Goal: Information Seeking & Learning: Compare options

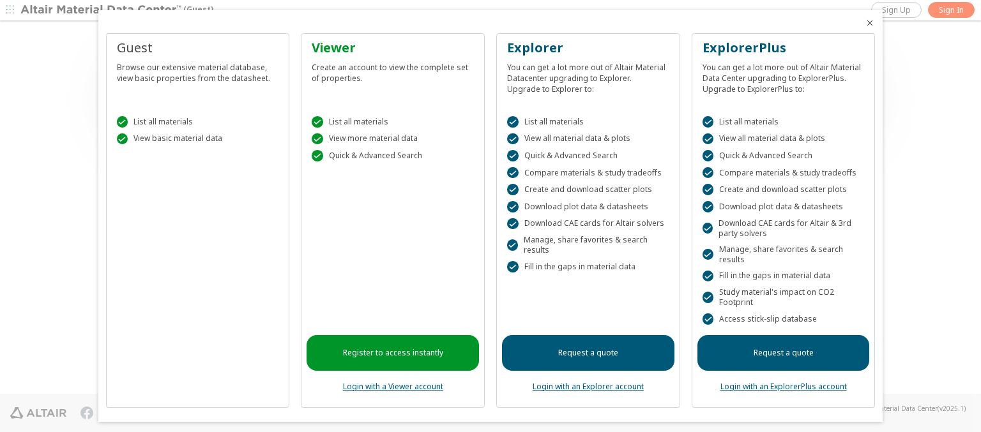
click at [865, 23] on icon "Close" at bounding box center [870, 23] width 10 height 10
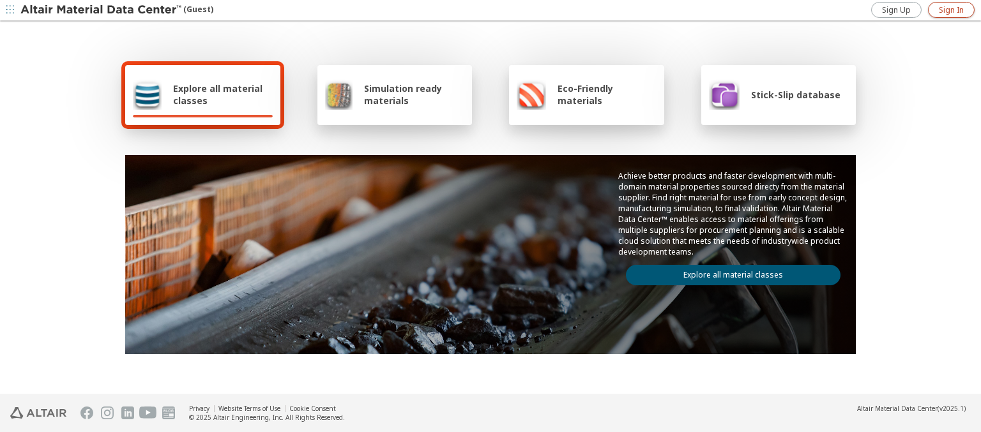
click at [951, 10] on span "Sign In" at bounding box center [951, 10] width 25 height 10
click at [218, 95] on span "Explore all material classes" at bounding box center [223, 94] width 100 height 24
click at [728, 272] on link "Explore all material classes" at bounding box center [733, 275] width 215 height 20
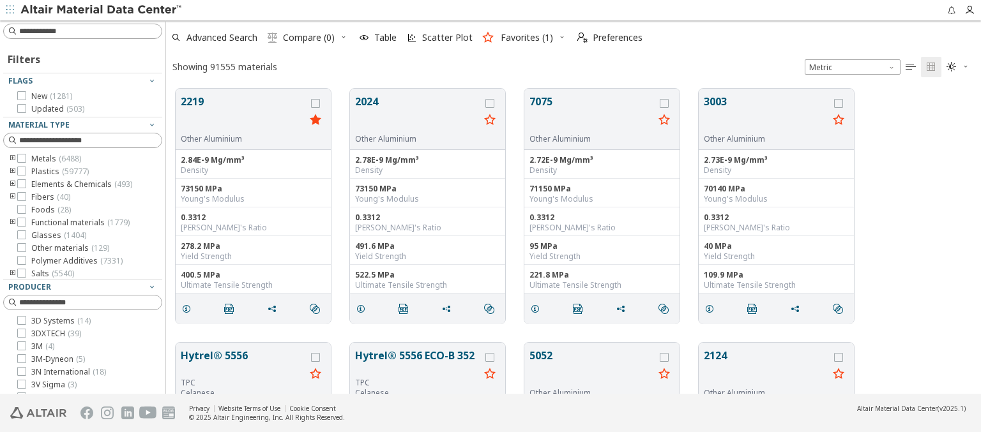
scroll to position [305, 805]
click at [317, 103] on icon "grid" at bounding box center [315, 103] width 9 height 9
click at [491, 103] on icon "grid" at bounding box center [489, 103] width 9 height 9
click at [309, 38] on span "Compare (2)" at bounding box center [309, 37] width 52 height 9
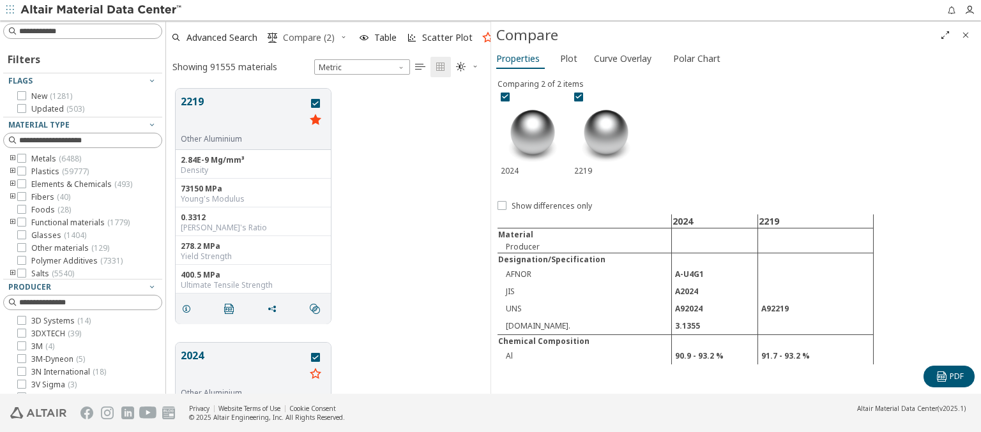
scroll to position [305, 314]
click at [622, 58] on span "Curve Overlay" at bounding box center [622, 59] width 57 height 20
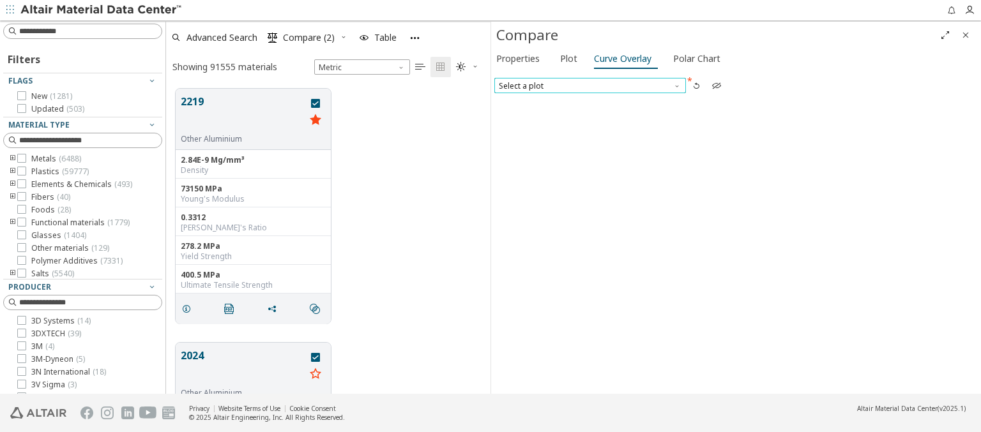
click at [589, 85] on span "Select a plot" at bounding box center [590, 85] width 192 height 15
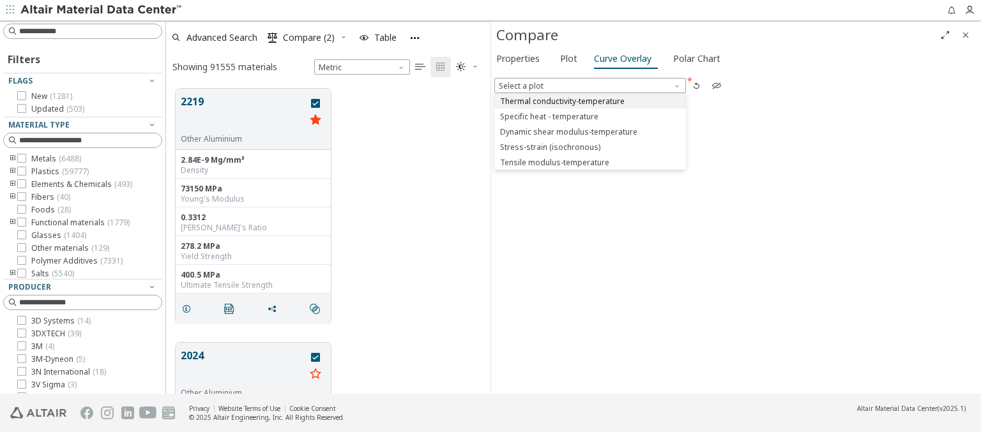
click at [589, 100] on span "Thermal conductivity-temperature" at bounding box center [562, 101] width 125 height 10
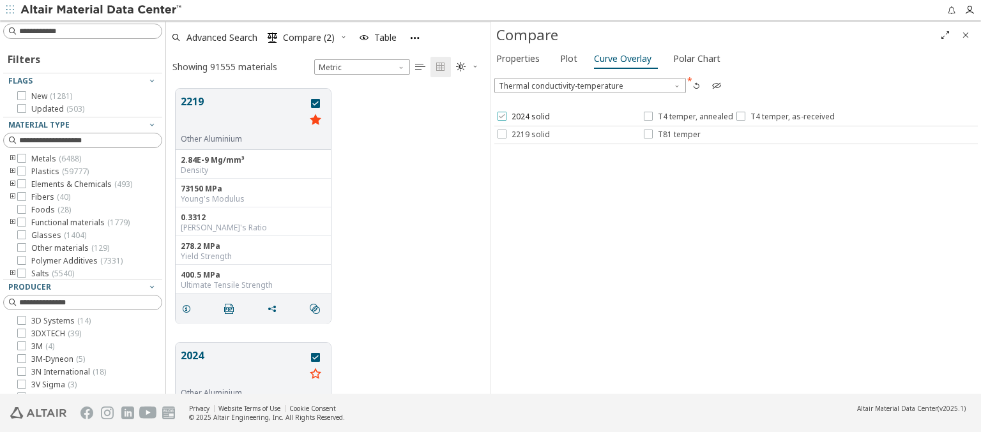
click at [522, 117] on span "2024 solid" at bounding box center [531, 117] width 38 height 10
click at [687, 117] on span "T4 temper, annealed" at bounding box center [695, 117] width 75 height 10
click at [782, 117] on span "T4 temper, as-received" at bounding box center [792, 117] width 84 height 10
click at [522, 134] on span "2219 solid" at bounding box center [531, 135] width 38 height 10
click at [671, 134] on span "T81 temper" at bounding box center [679, 135] width 43 height 10
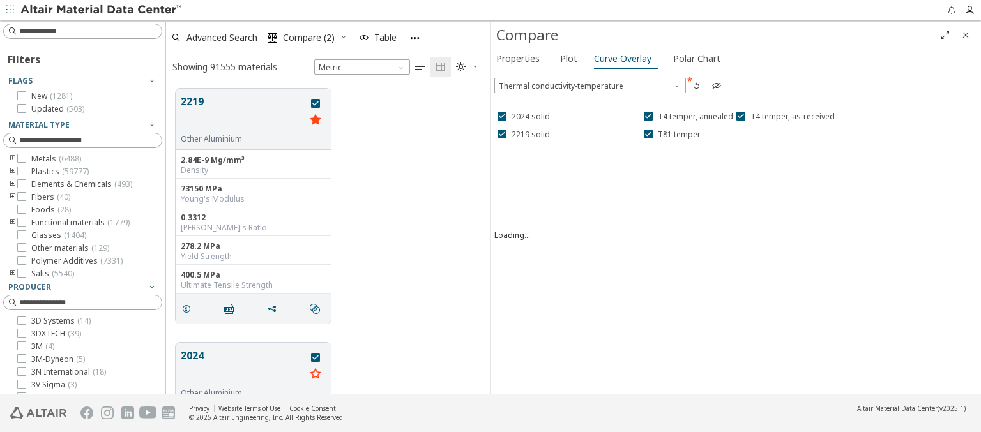
click at [945, 34] on icon "Full Screen" at bounding box center [945, 35] width 10 height 10
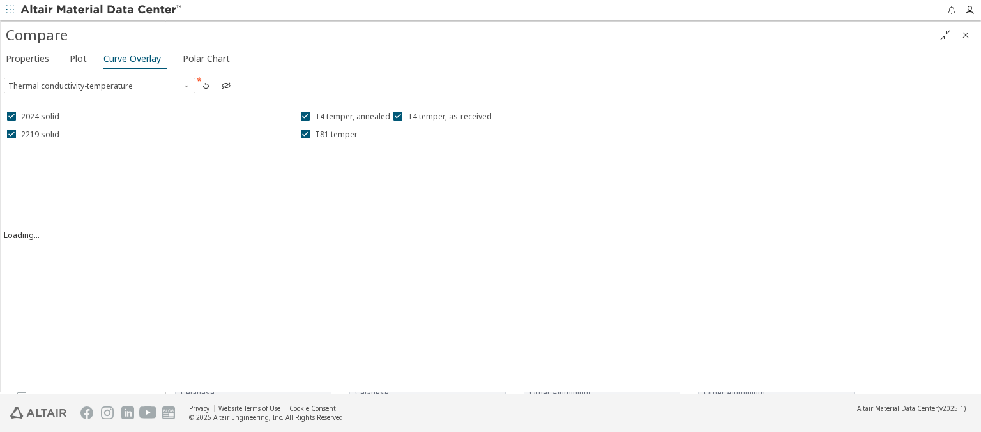
scroll to position [305, 805]
click at [945, 34] on icon "" at bounding box center [945, 35] width 10 height 10
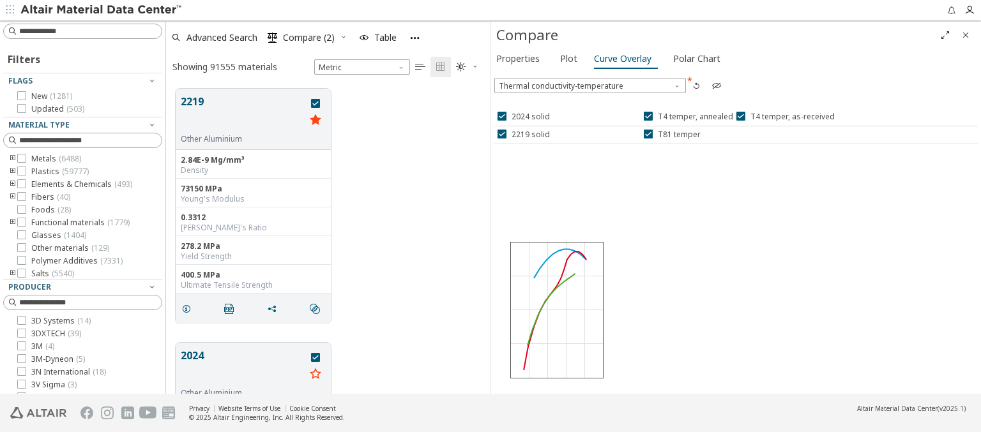
scroll to position [305, 314]
